Goal: Task Accomplishment & Management: Use online tool/utility

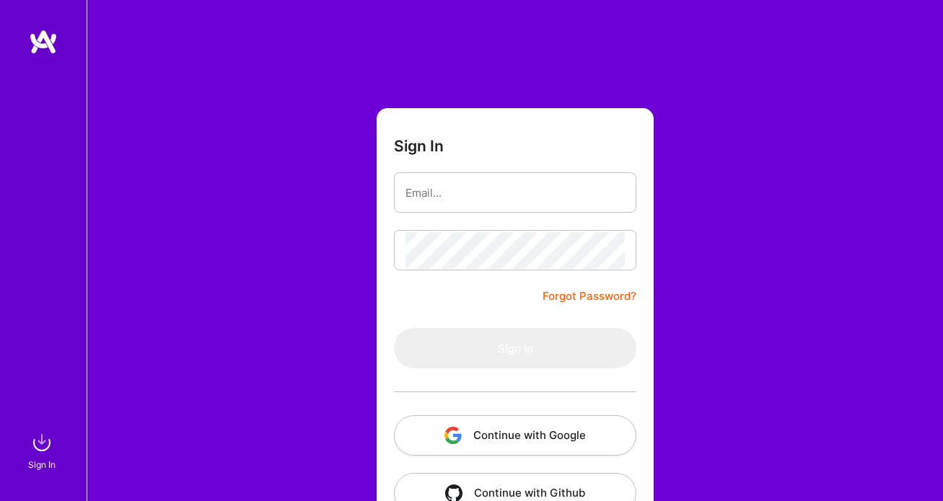
click at [534, 195] on input "email" at bounding box center [515, 193] width 219 height 37
type input "[EMAIL_ADDRESS][DOMAIN_NAME]"
click at [566, 430] on button "Continue with Google" at bounding box center [515, 436] width 242 height 40
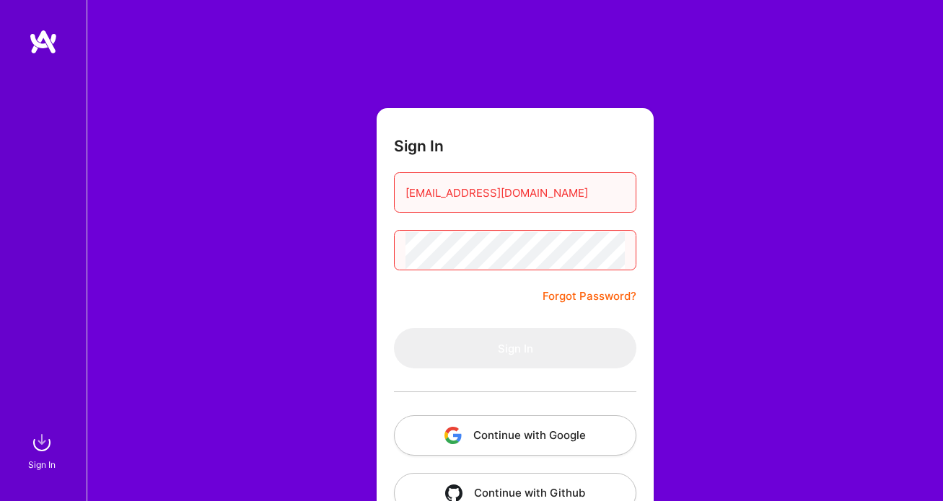
click at [545, 421] on button "Continue with Google" at bounding box center [515, 436] width 242 height 40
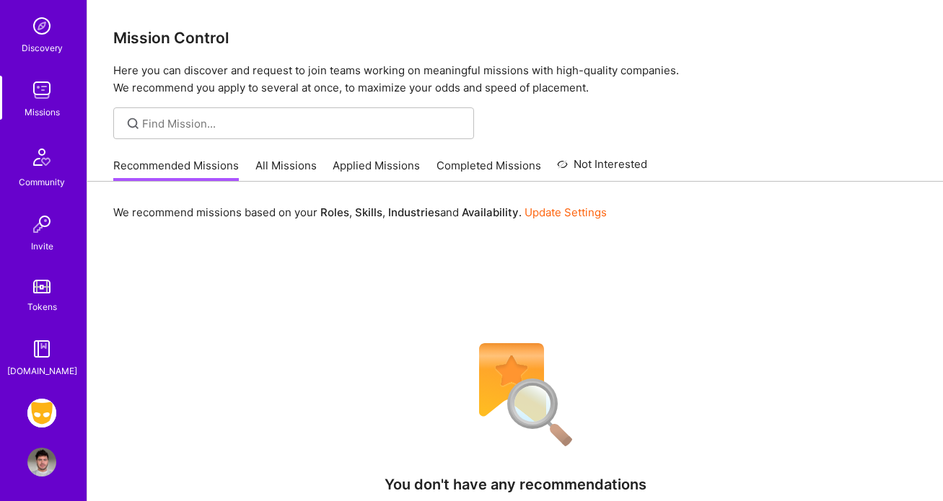
scroll to position [144, 0]
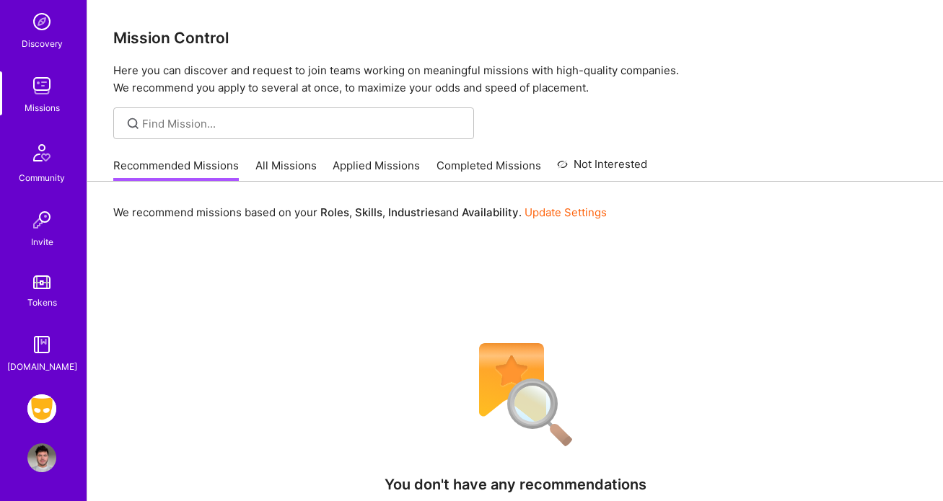
click at [55, 406] on img at bounding box center [41, 409] width 29 height 29
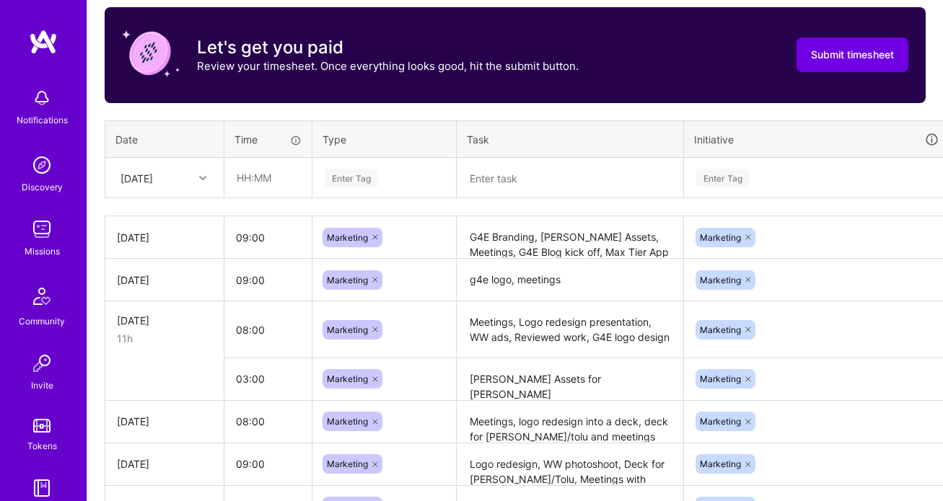
scroll to position [406, 0]
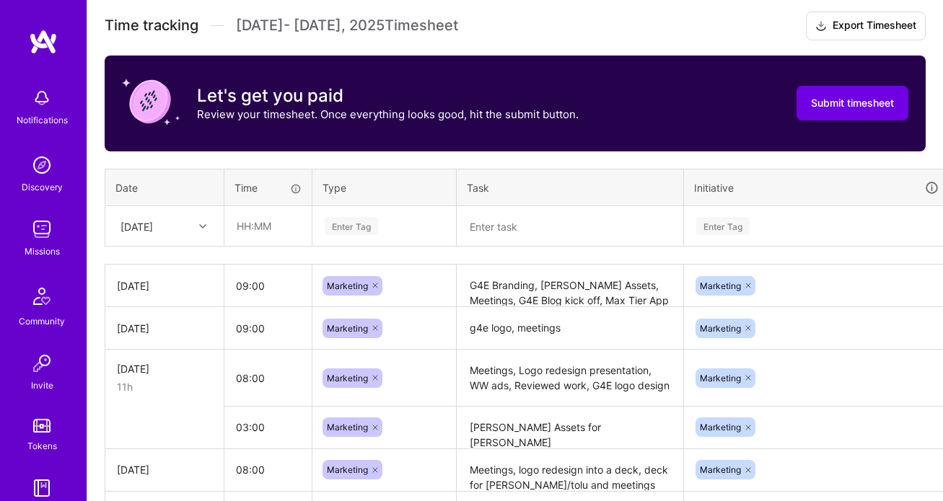
drag, startPoint x: 193, startPoint y: 245, endPoint x: 192, endPoint y: 232, distance: 13.1
click at [193, 245] on td "[DATE]" at bounding box center [164, 226] width 119 height 40
click at [192, 232] on div "[DATE]" at bounding box center [153, 226] width 80 height 24
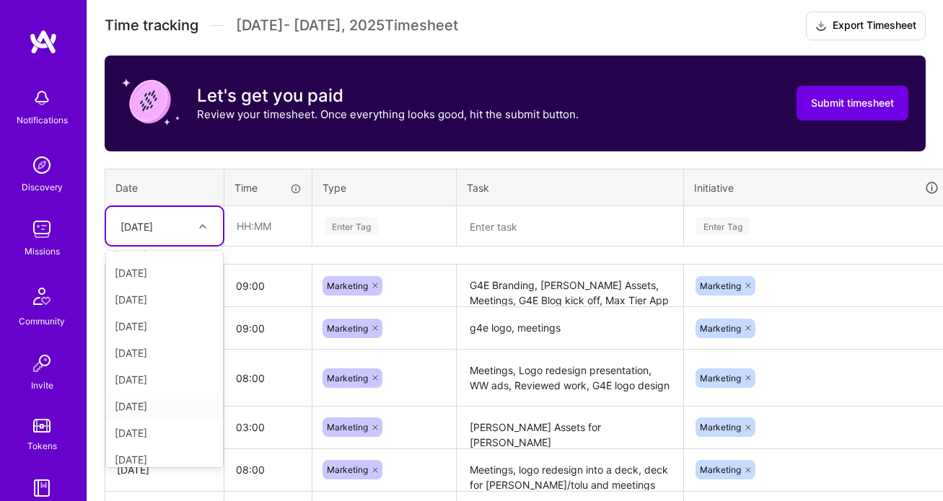
scroll to position [163, 0]
click at [174, 373] on div "[DATE]" at bounding box center [164, 371] width 117 height 27
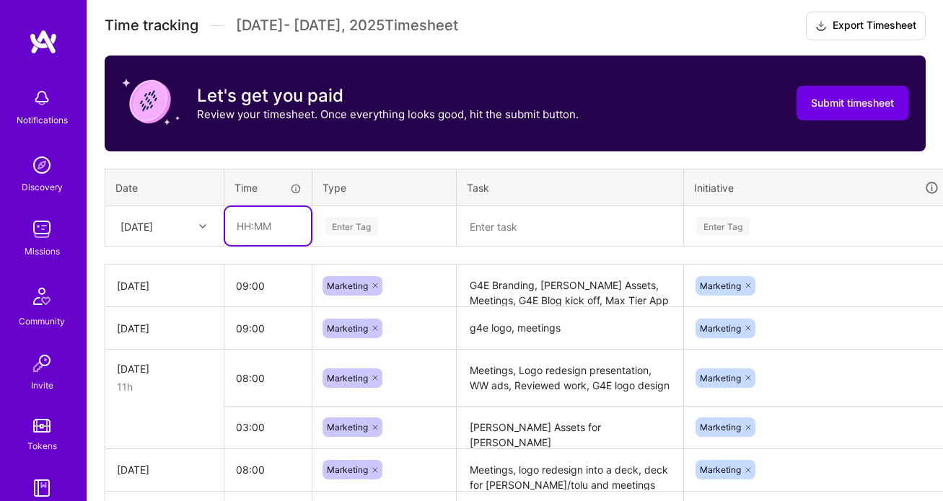
click at [255, 239] on input "text" at bounding box center [268, 226] width 86 height 38
type input "08:00"
click at [354, 232] on div "Enter Tag" at bounding box center [351, 226] width 53 height 22
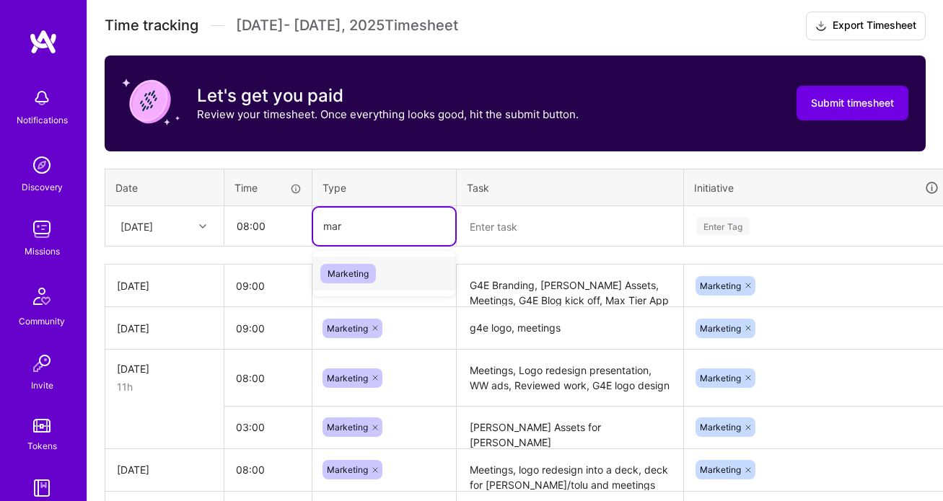
type input "mark"
click at [517, 232] on textarea at bounding box center [570, 227] width 224 height 38
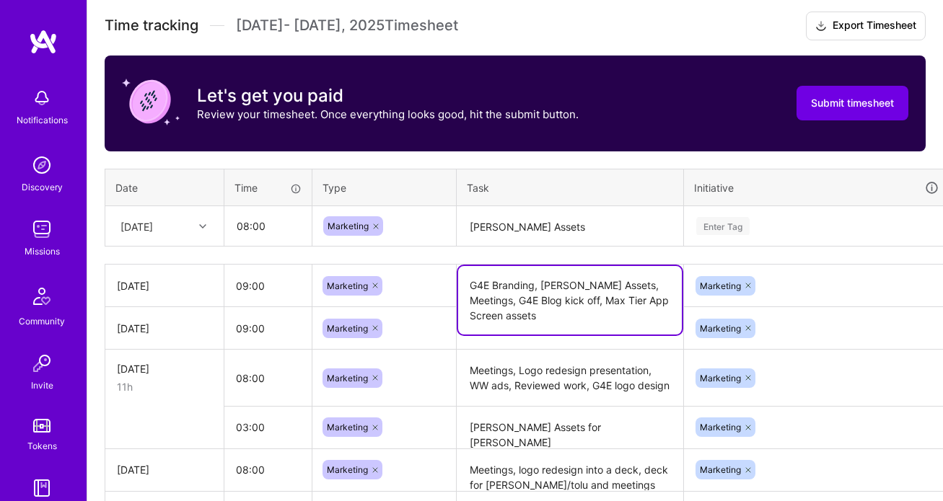
click at [641, 284] on textarea "G4E Branding, [PERSON_NAME] Assets, Meetings, G4E Blog kick off, Max Tier App S…" at bounding box center [570, 300] width 224 height 69
click at [581, 229] on textarea "[PERSON_NAME] Assets" at bounding box center [570, 227] width 224 height 38
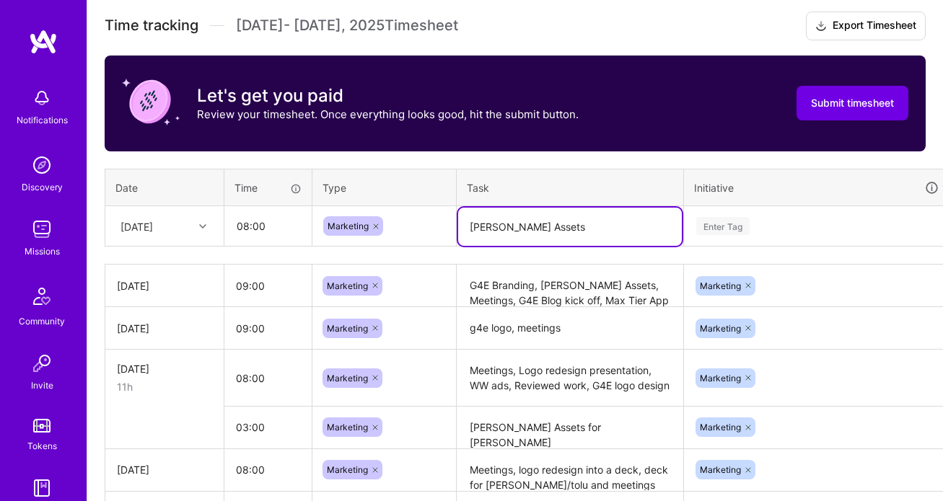
paste textarea "G4E Branding, [PERSON_NAME] Assets, Meetings, G4E Blog kick off, Max Tier App S…"
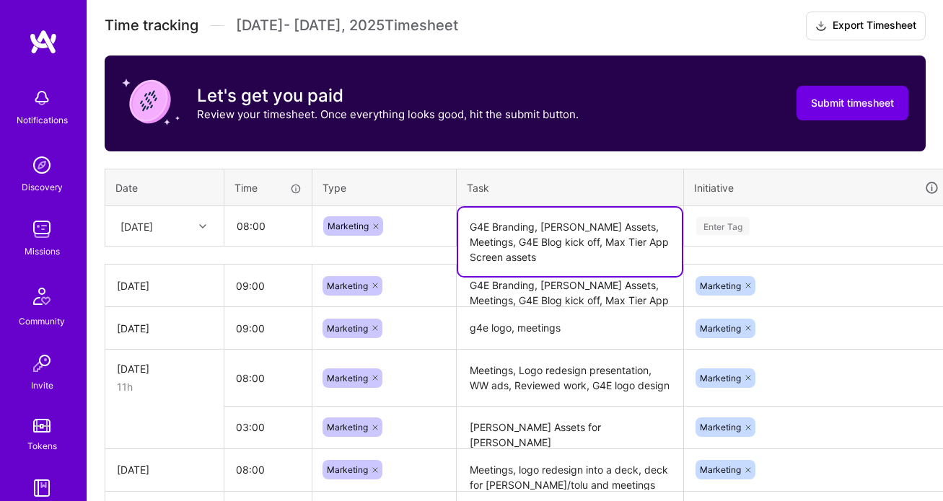
type textarea "G4E Branding, [PERSON_NAME] Assets, Meetings, G4E Blog kick off, Max Tier App S…"
click at [740, 230] on div "Enter Tag" at bounding box center [817, 227] width 264 height 38
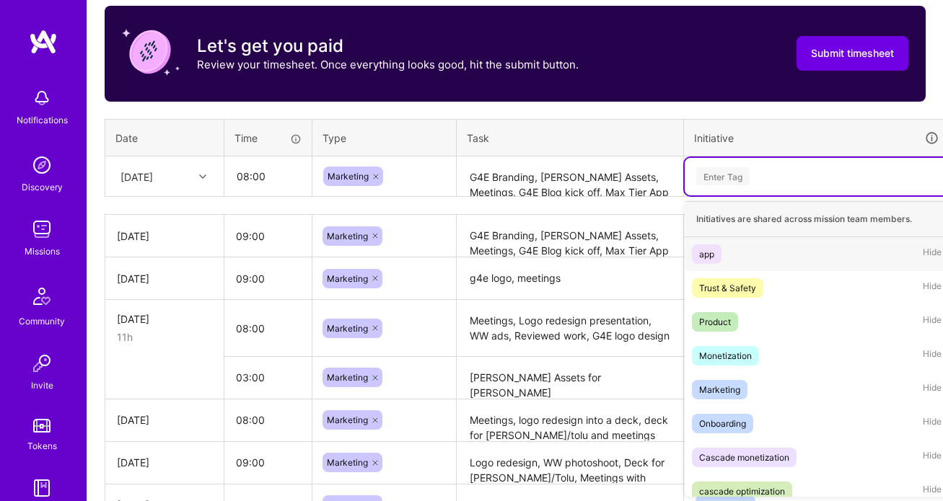
scroll to position [457, 0]
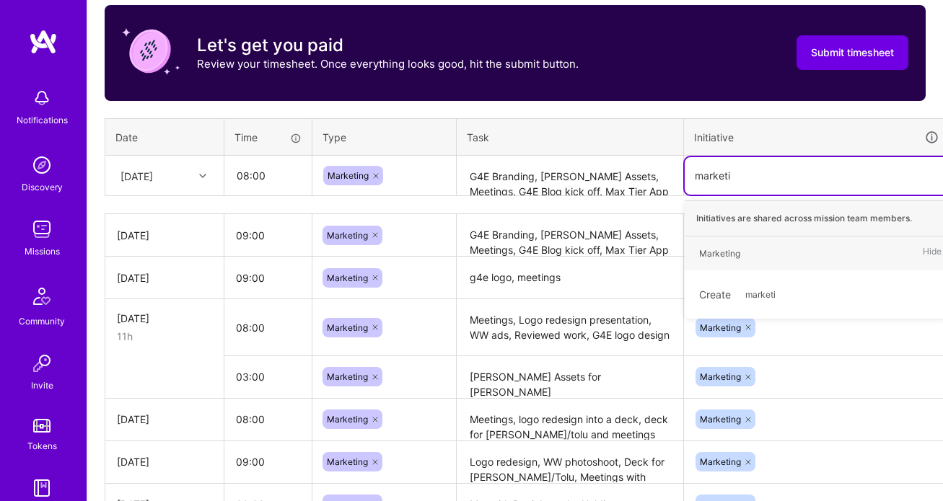
type input "marketin"
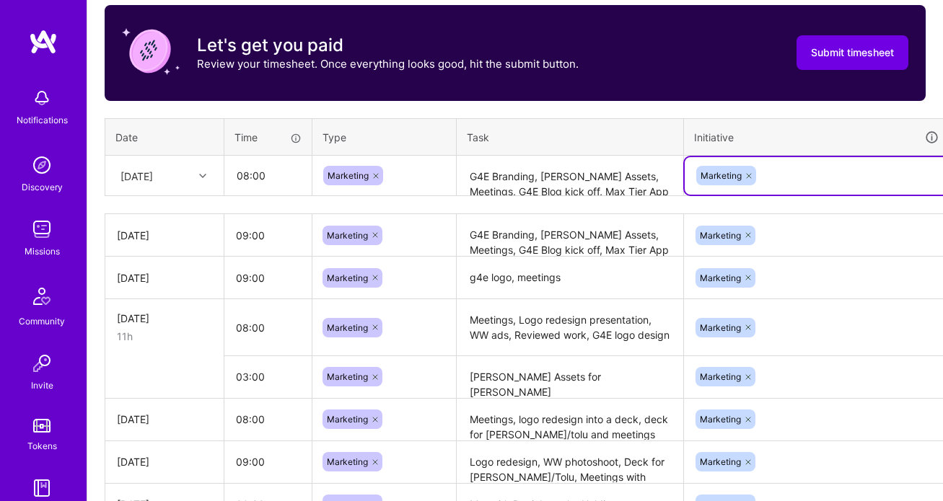
scroll to position [457, 56]
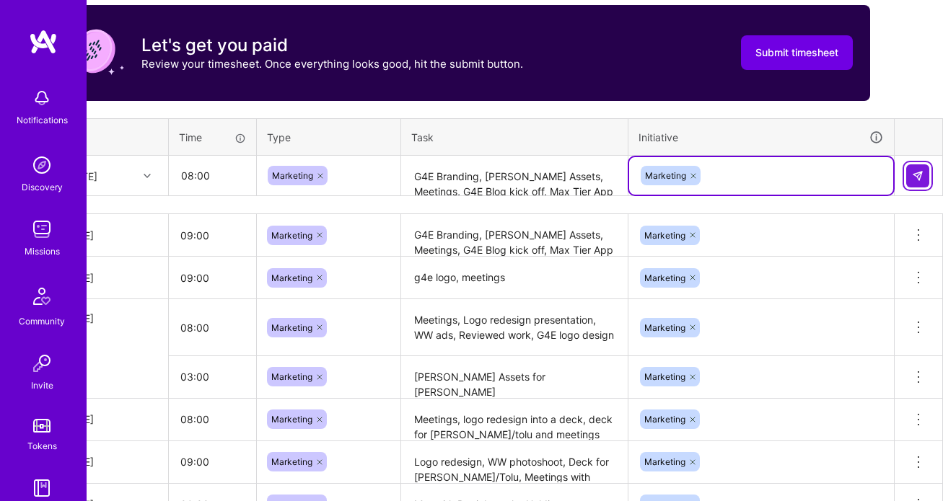
click at [915, 175] on img at bounding box center [918, 176] width 12 height 12
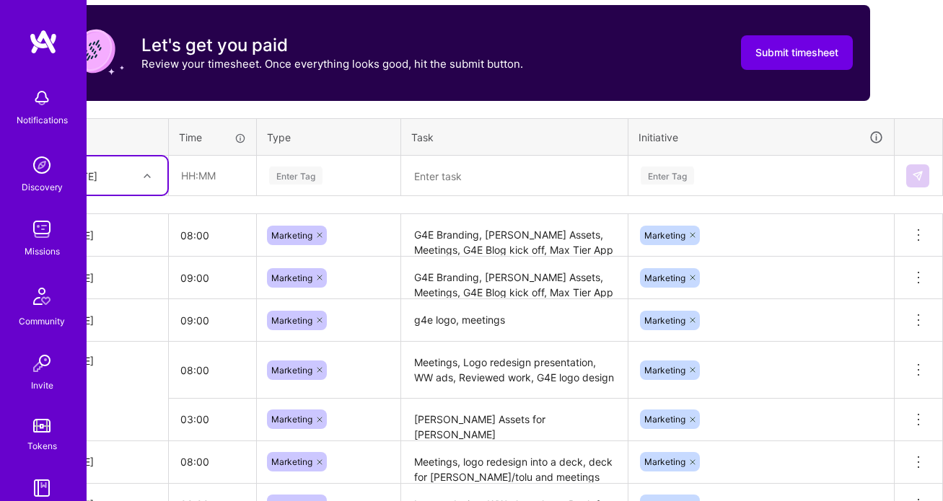
scroll to position [457, 0]
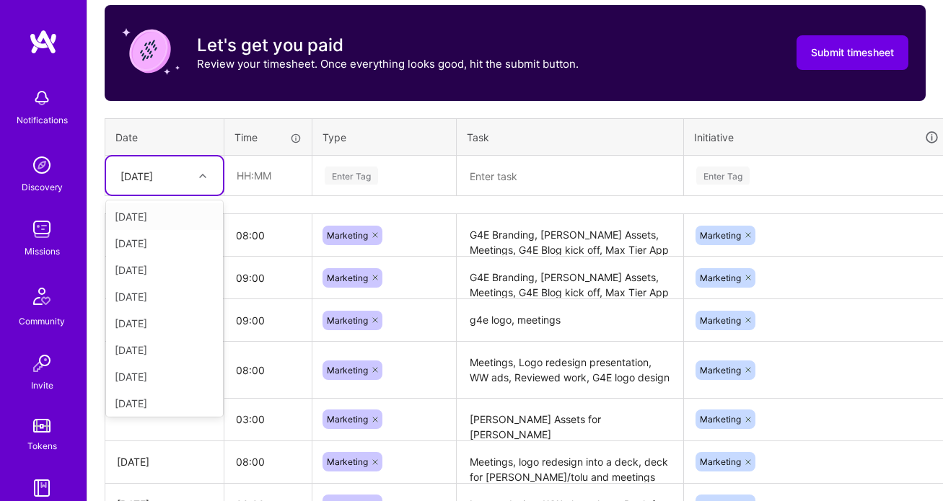
click at [198, 180] on div at bounding box center [204, 176] width 22 height 19
click at [167, 342] on div "[DATE]" at bounding box center [164, 338] width 117 height 27
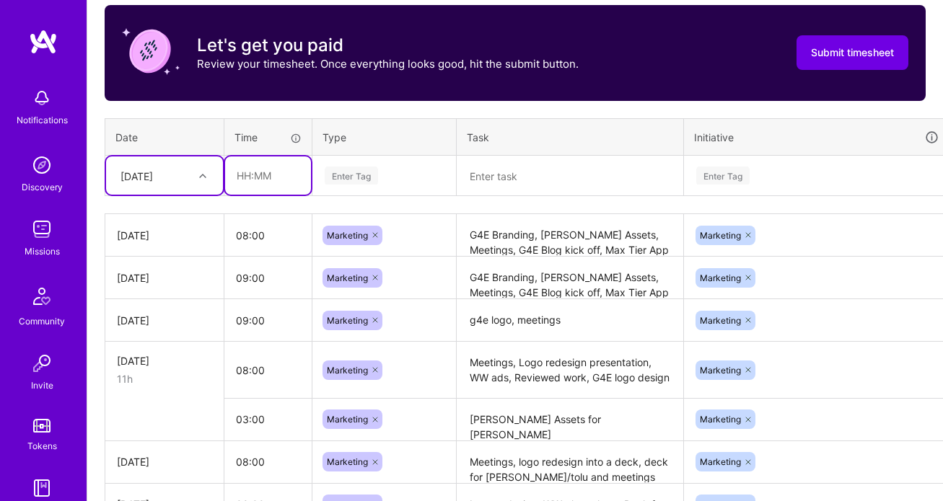
click at [274, 172] on input "text" at bounding box center [268, 176] width 86 height 38
type input "08:00"
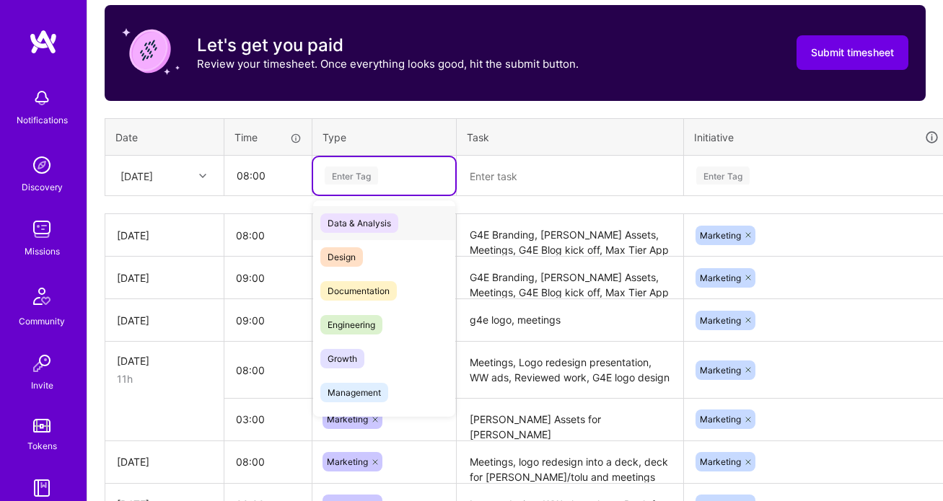
click at [359, 185] on div "Enter Tag" at bounding box center [384, 176] width 142 height 38
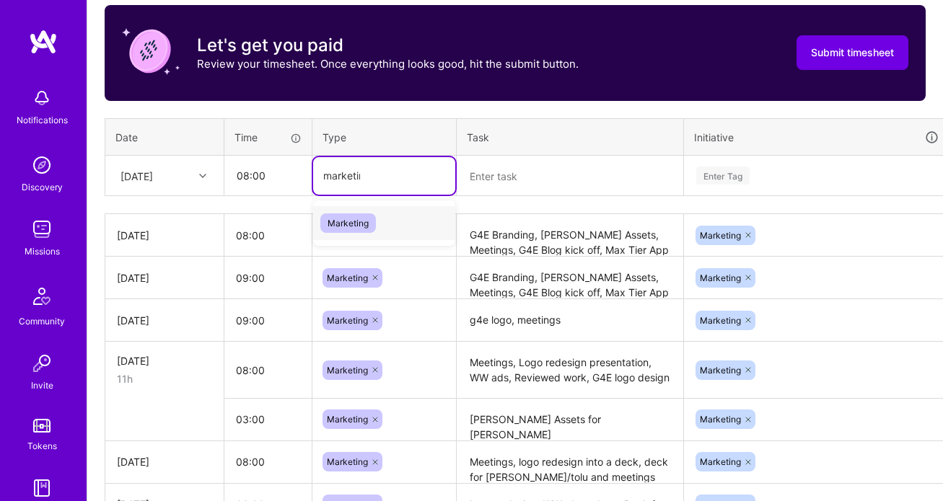
type input "marketing"
click at [378, 223] on div "Marketing" at bounding box center [384, 223] width 142 height 34
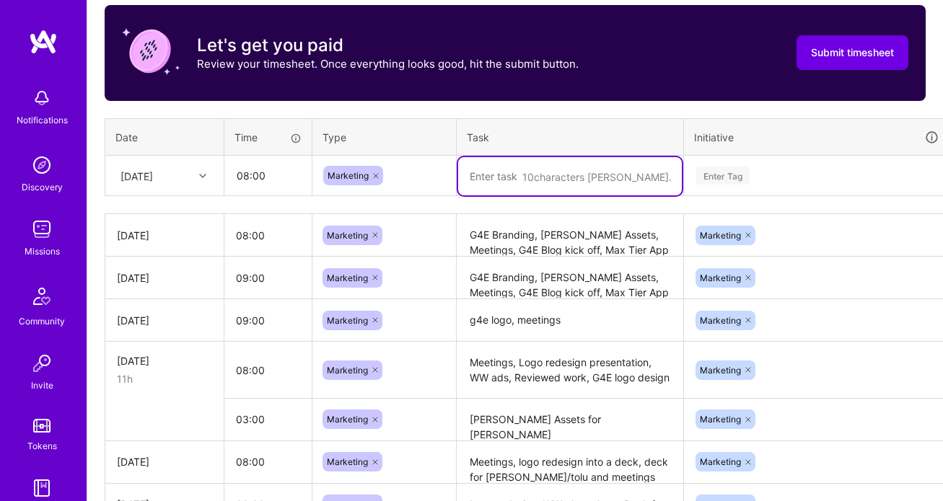
click at [511, 172] on textarea at bounding box center [570, 176] width 224 height 38
paste textarea "G4E Branding, [PERSON_NAME] Assets, Meetings, G4E Blog kick off, Max Tier App S…"
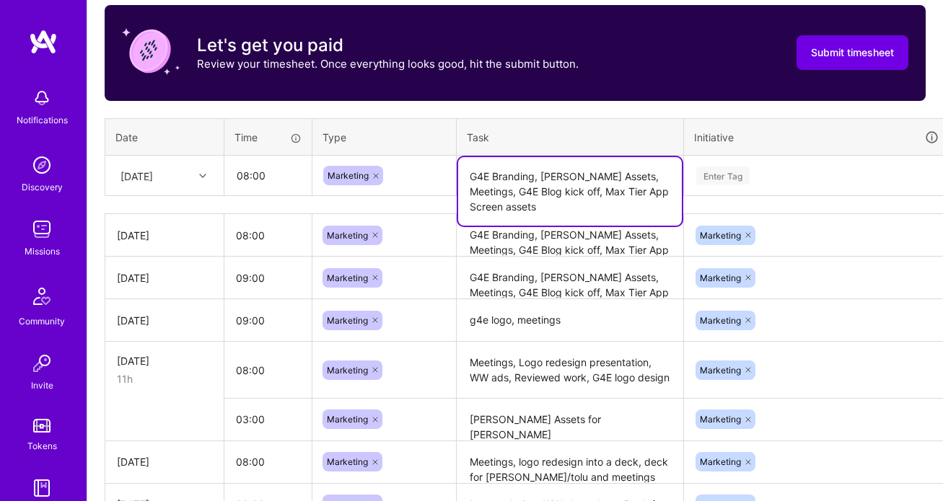
type textarea "G4E Branding, [PERSON_NAME] Assets, Meetings, G4E Blog kick off, Max Tier App S…"
click at [717, 179] on div "Enter Tag" at bounding box center [722, 176] width 53 height 22
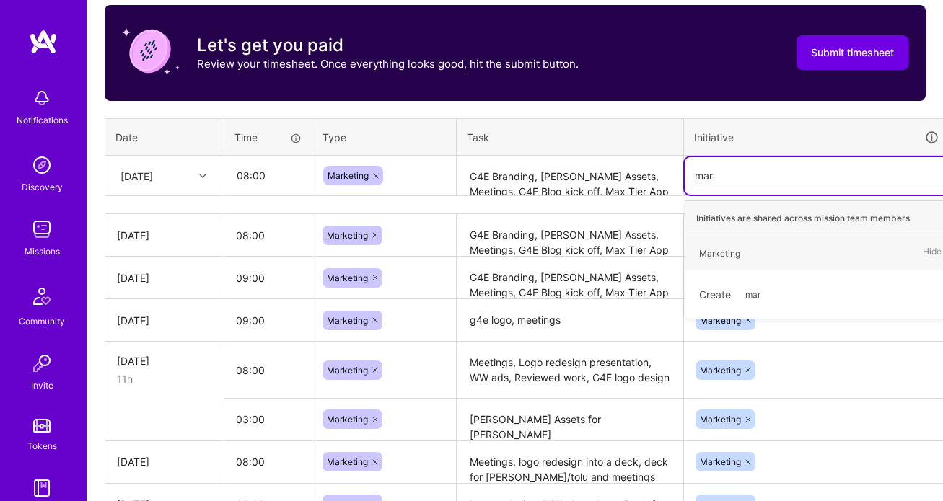
type input "mark"
click at [716, 244] on span "Marketing" at bounding box center [720, 253] width 56 height 19
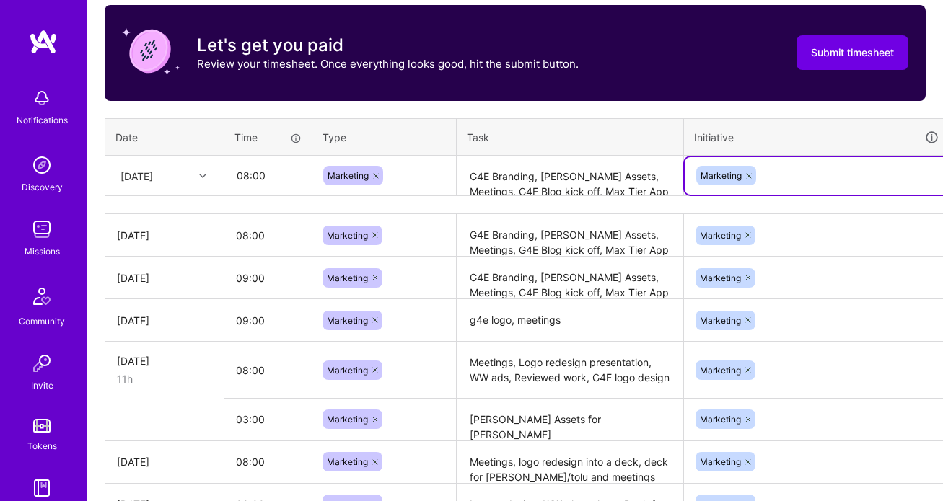
scroll to position [496, 0]
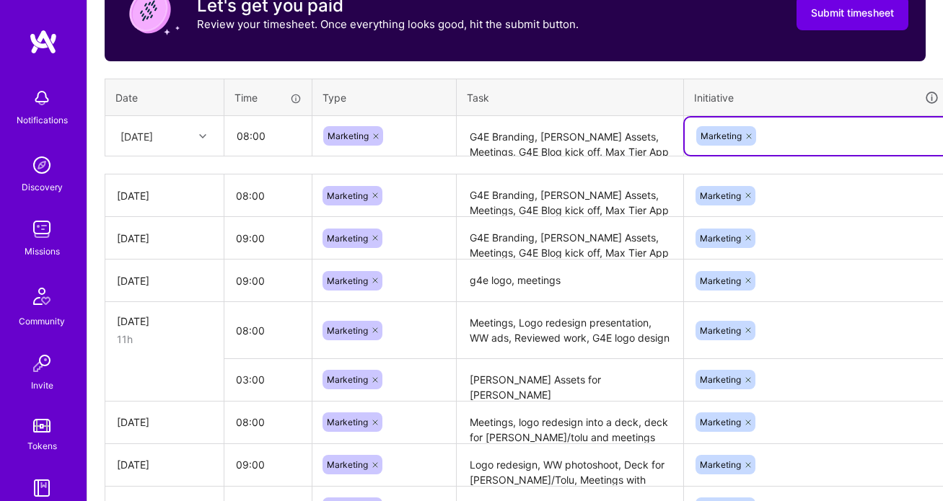
click at [598, 146] on textarea "G4E Branding, [PERSON_NAME] Assets, Meetings, G4E Blog kick off, Max Tier App S…" at bounding box center [570, 137] width 224 height 38
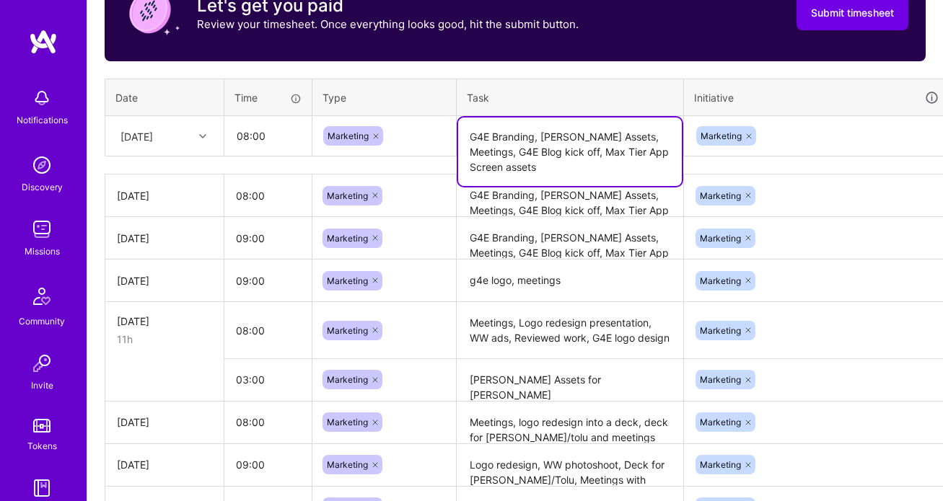
drag, startPoint x: 570, startPoint y: 152, endPoint x: 601, endPoint y: 152, distance: 31.0
click at [602, 152] on textarea "G4E Branding, [PERSON_NAME] Assets, Meetings, G4E Blog kick off, Max Tier App S…" at bounding box center [570, 152] width 224 height 69
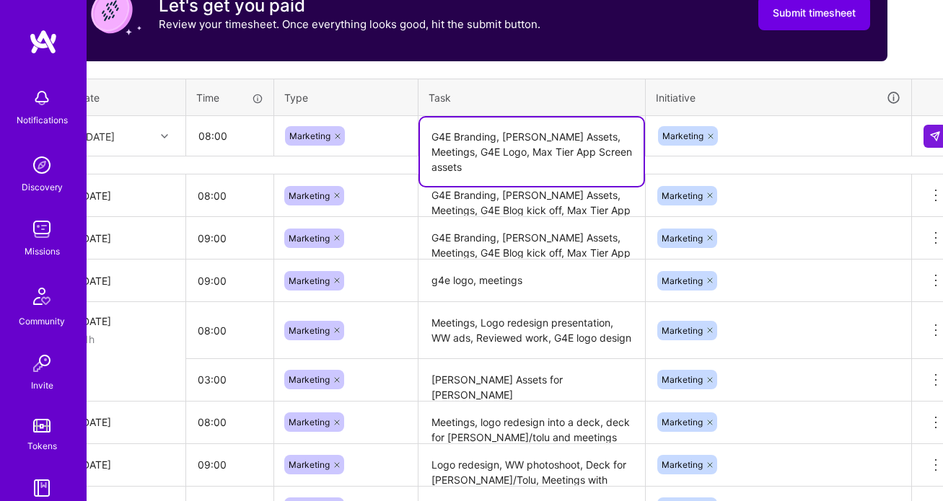
scroll to position [496, 56]
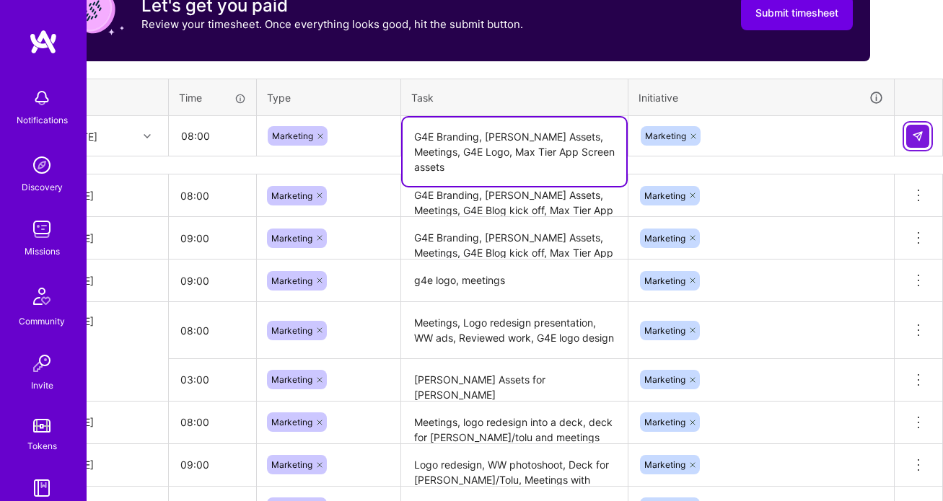
type textarea "G4E Branding, [PERSON_NAME] Assets, Meetings, G4E Logo, Max Tier App Screen ass…"
click at [916, 139] on img at bounding box center [918, 137] width 12 height 12
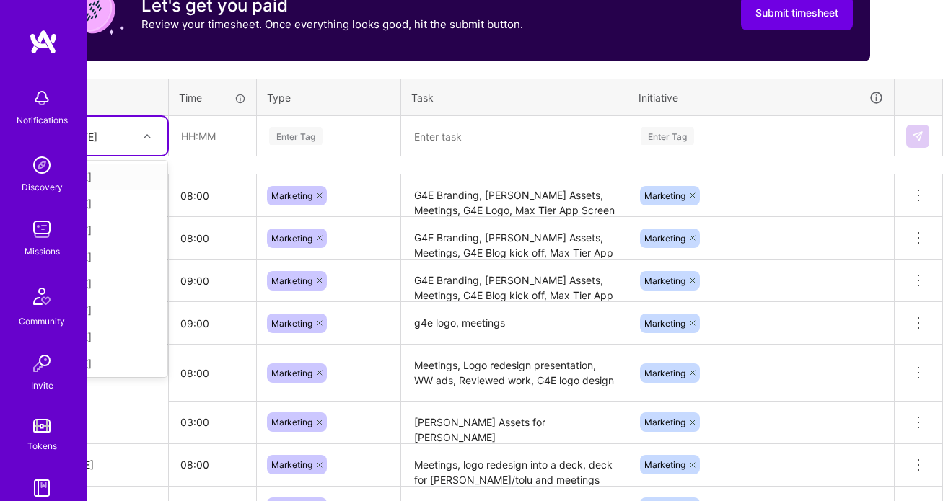
click at [122, 136] on div "[DATE]" at bounding box center [98, 136] width 80 height 24
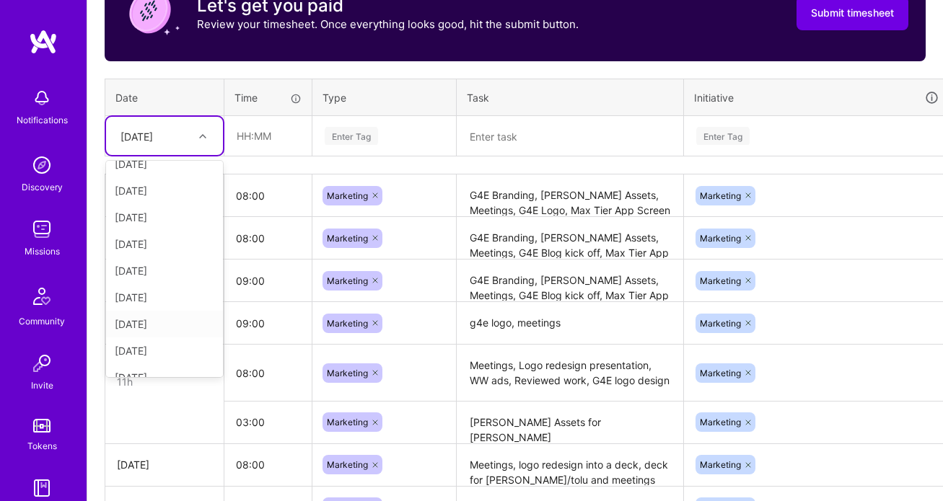
scroll to position [163, 0]
click at [170, 310] on div "[DATE]" at bounding box center [164, 307] width 117 height 27
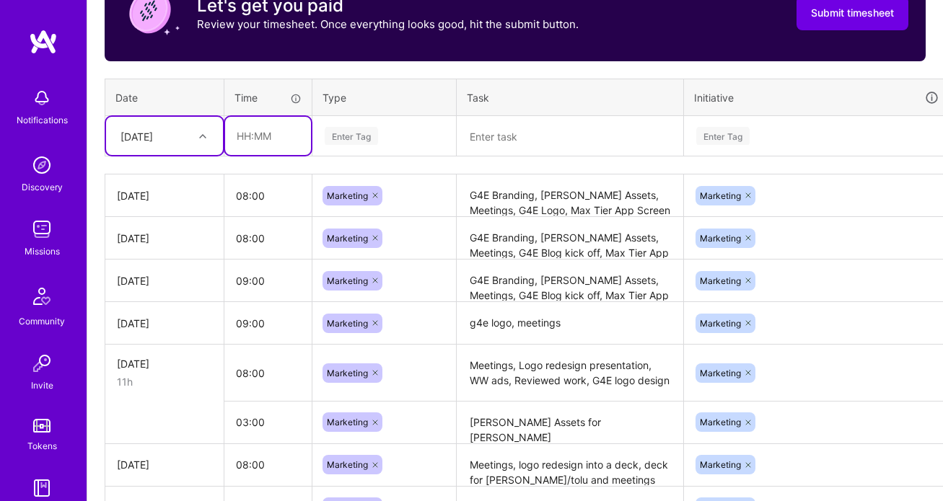
click at [246, 142] on input "text" at bounding box center [268, 136] width 86 height 38
type input "03:00"
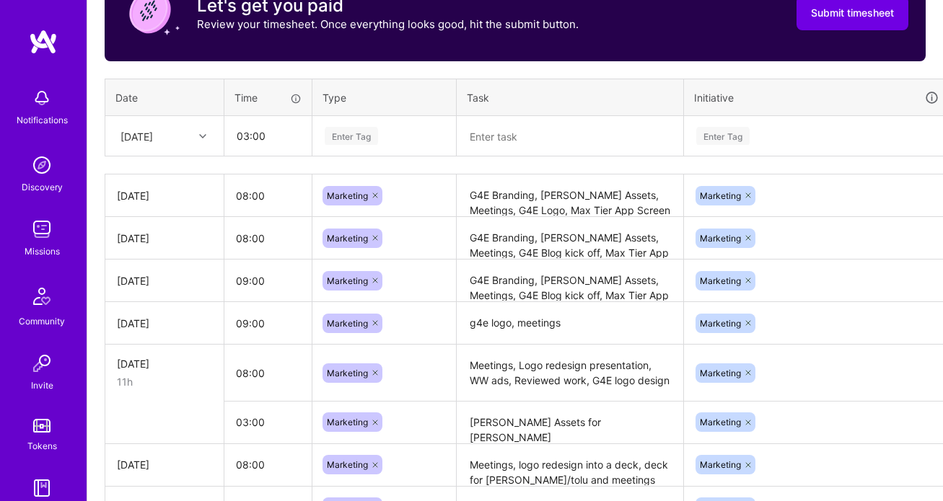
click at [358, 149] on div "Enter Tag" at bounding box center [384, 137] width 142 height 38
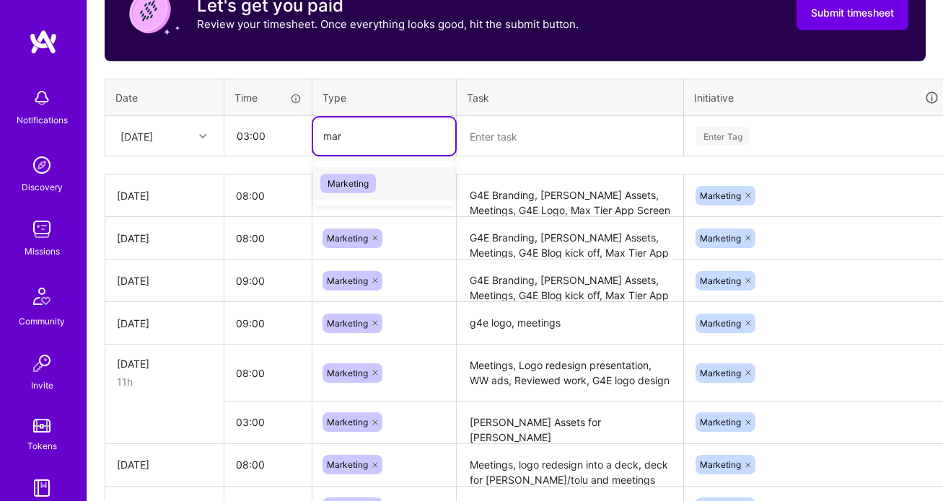
type input "mark"
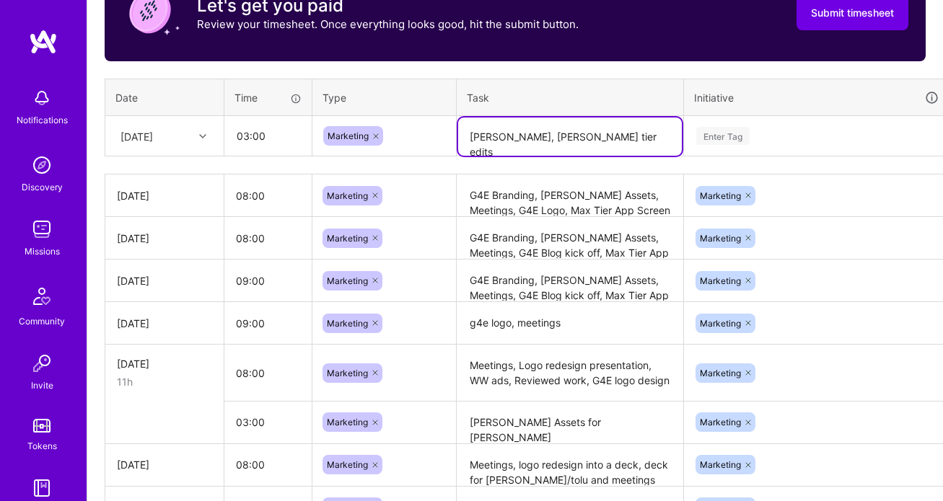
type textarea "[PERSON_NAME], [PERSON_NAME] tier edits"
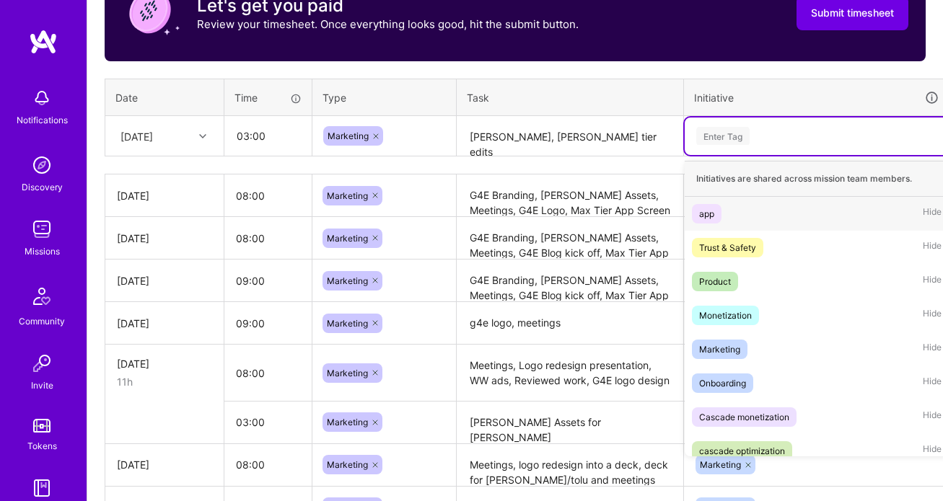
click at [721, 136] on div "Enter Tag" at bounding box center [722, 136] width 53 height 22
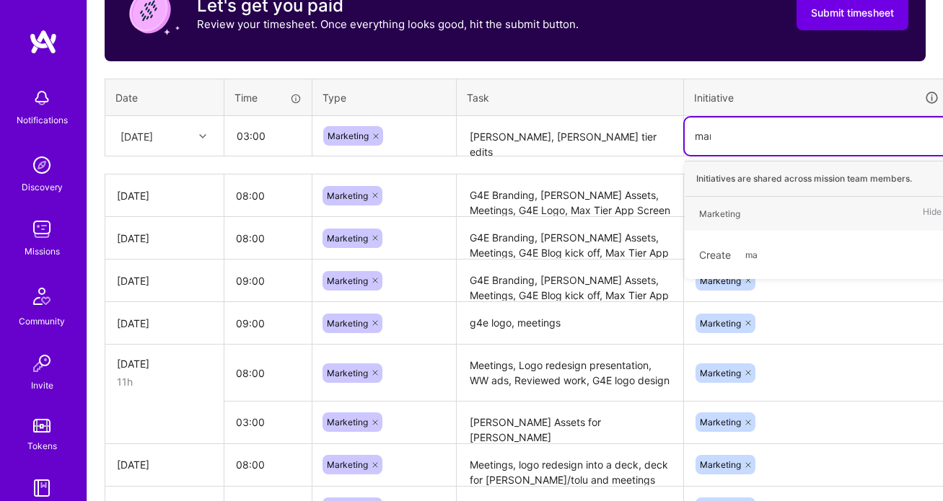
type input "mark"
click at [714, 219] on div "Marketing" at bounding box center [719, 213] width 41 height 15
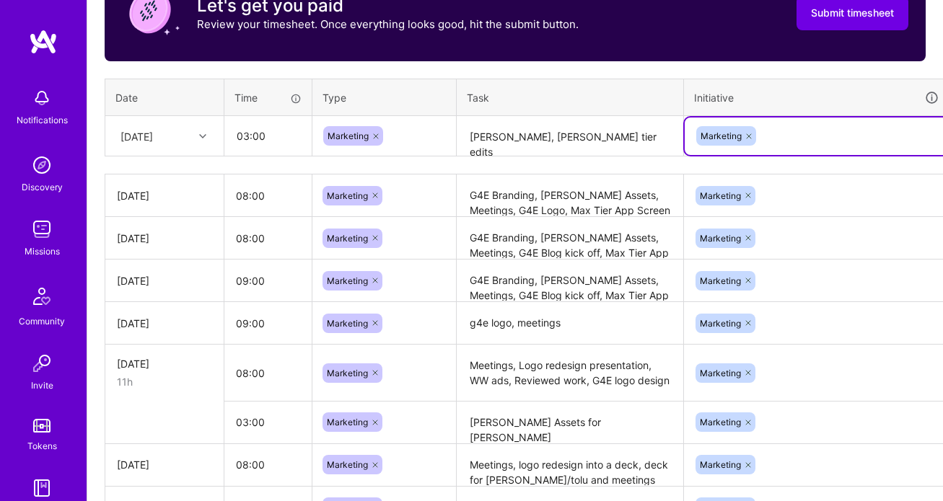
scroll to position [496, 56]
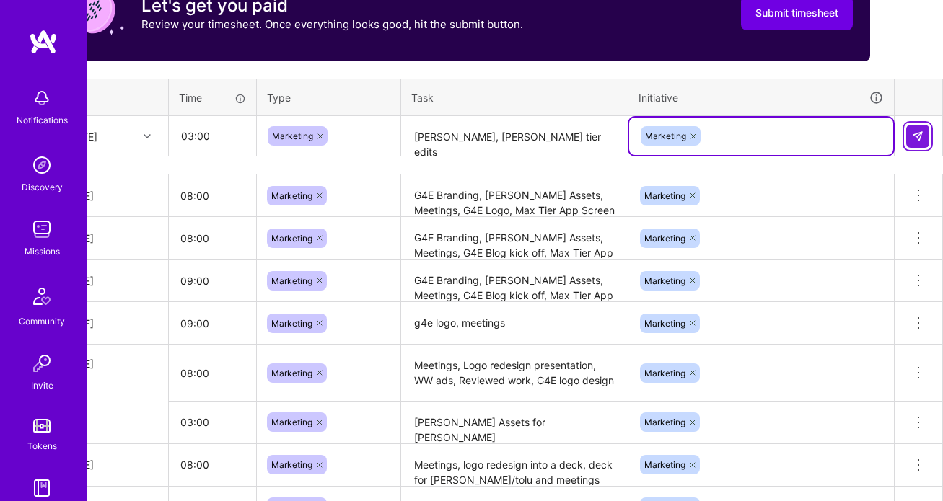
click at [906, 139] on button at bounding box center [917, 136] width 23 height 23
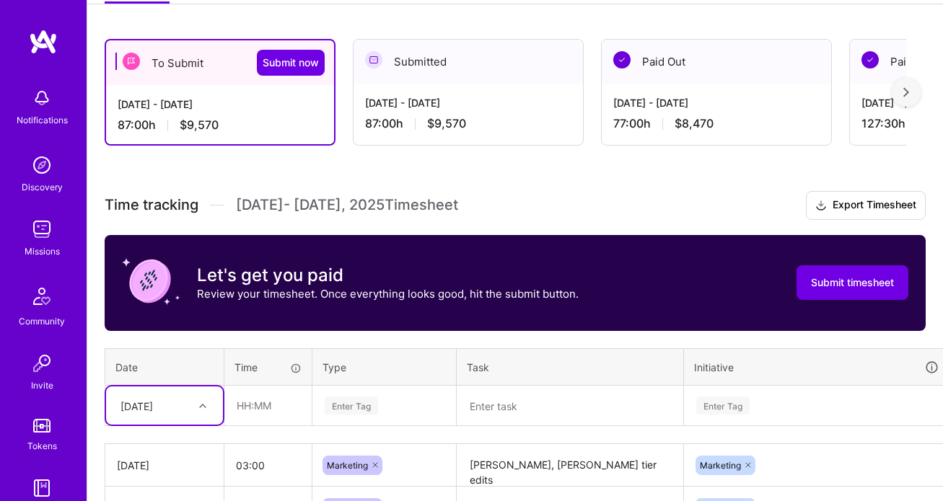
scroll to position [228, 0]
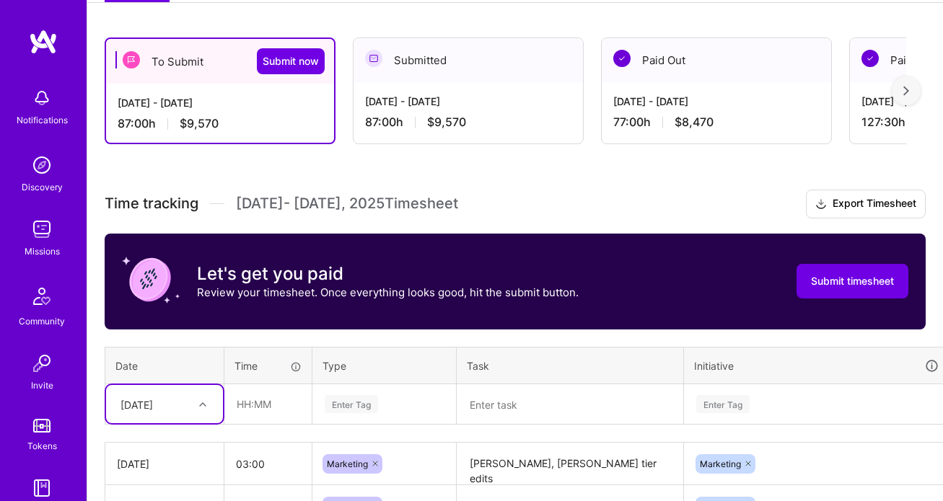
click at [43, 105] on img at bounding box center [41, 98] width 29 height 29
click at [51, 168] on img at bounding box center [41, 165] width 29 height 29
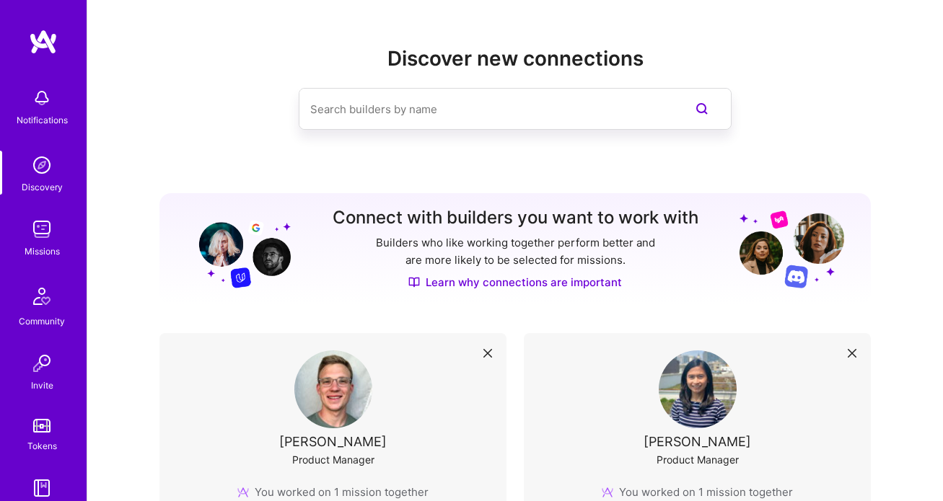
click at [47, 232] on img at bounding box center [41, 229] width 29 height 29
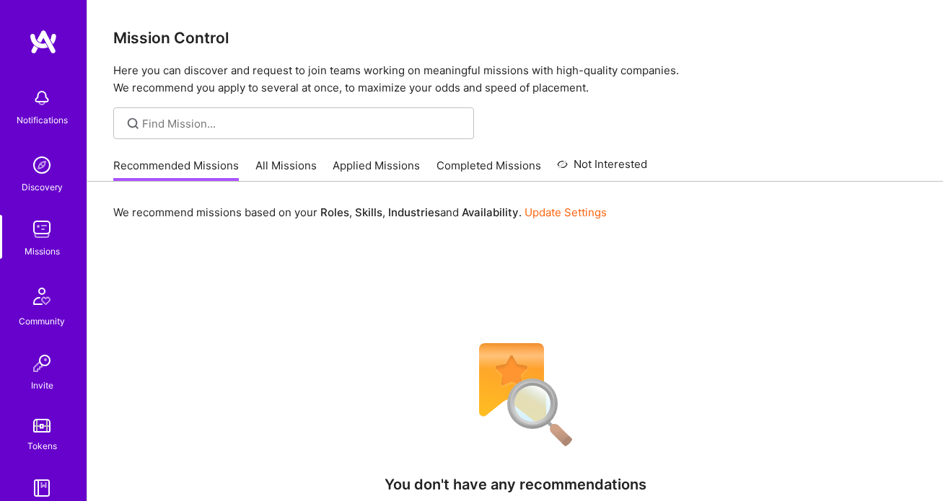
click at [49, 163] on img at bounding box center [41, 165] width 29 height 29
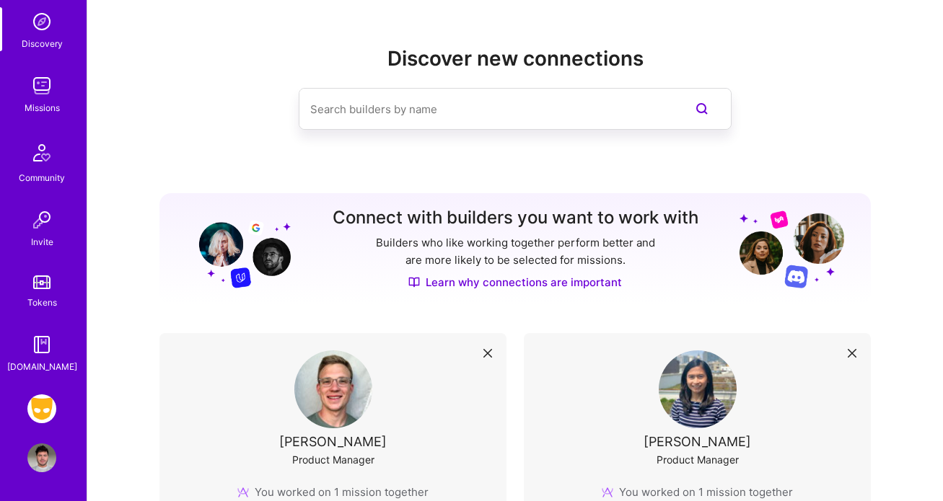
scroll to position [139, 0]
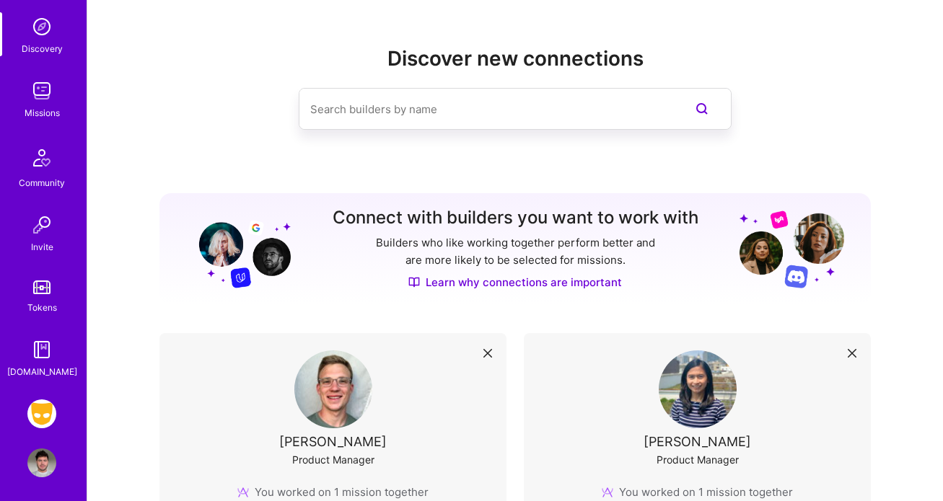
click at [46, 409] on img at bounding box center [41, 414] width 29 height 29
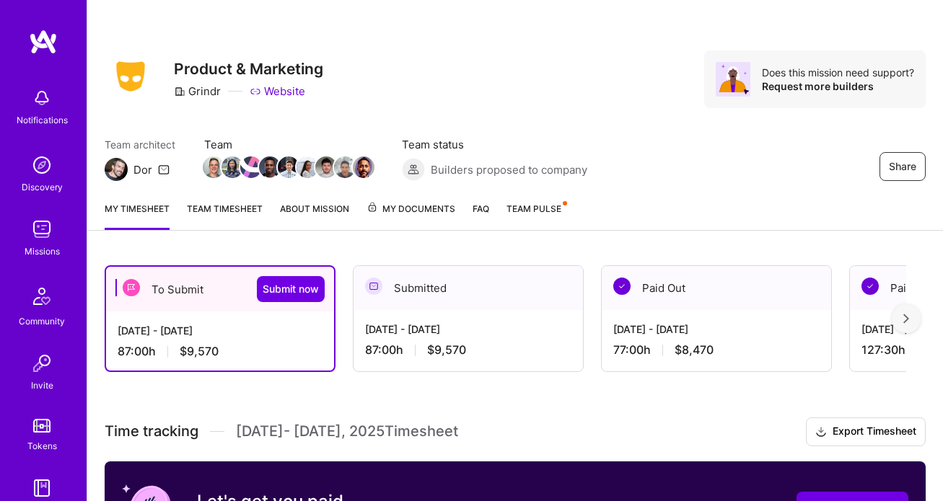
click at [176, 317] on div "[DATE] - [DATE] 87:00 h $9,570" at bounding box center [220, 341] width 228 height 59
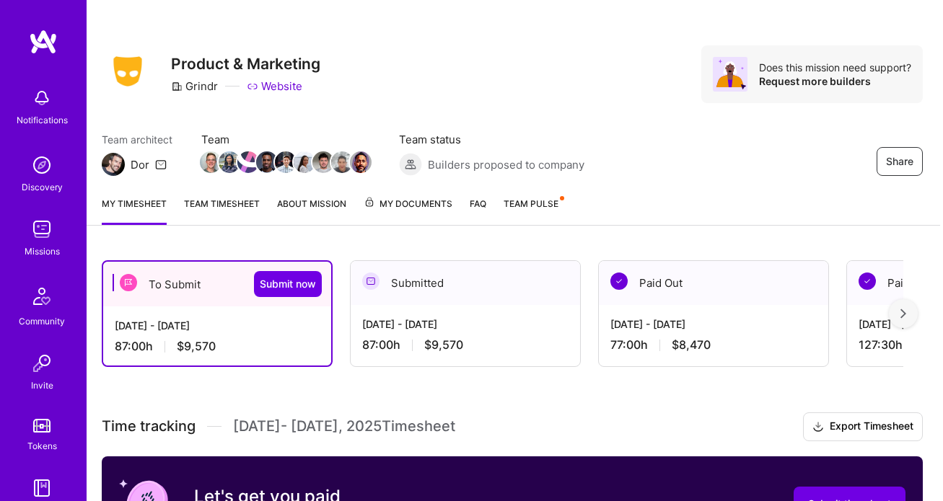
scroll to position [0, 3]
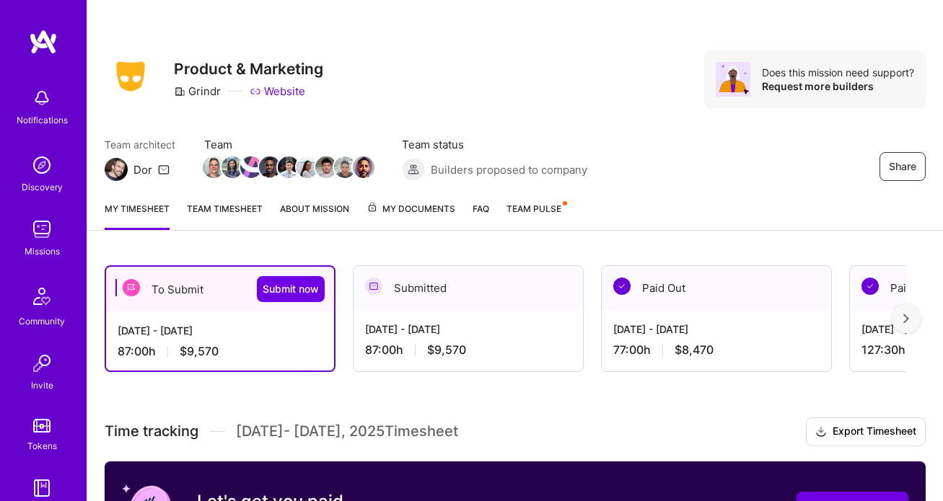
click at [227, 214] on link "Team timesheet" at bounding box center [225, 215] width 76 height 29
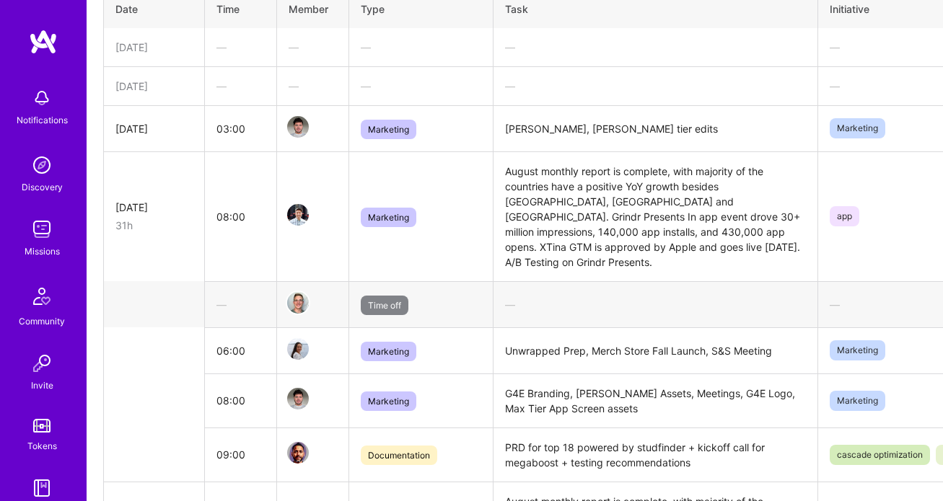
scroll to position [0, 1]
